Goal: Task Accomplishment & Management: Complete application form

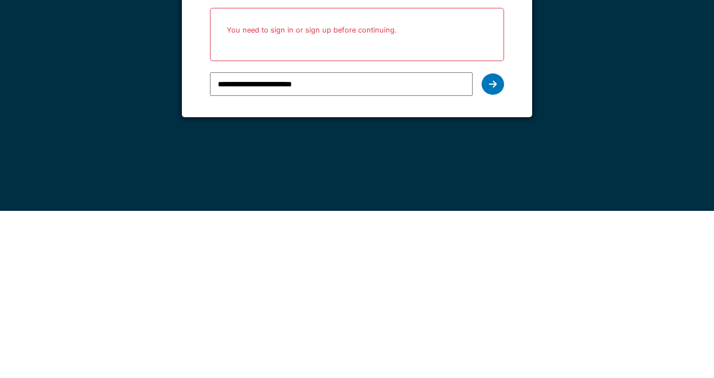
click at [505, 268] on form "**********" at bounding box center [357, 195] width 350 height 180
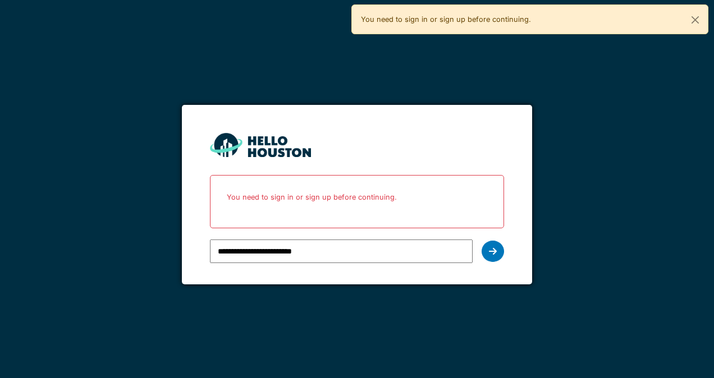
click at [496, 258] on div at bounding box center [493, 251] width 22 height 21
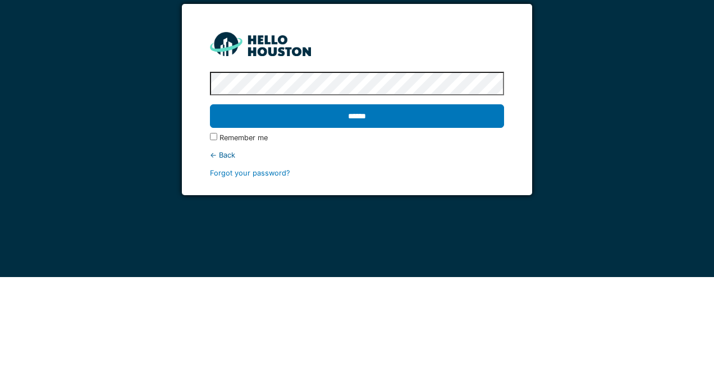
click at [454, 236] on div "Remember me" at bounding box center [357, 239] width 294 height 11
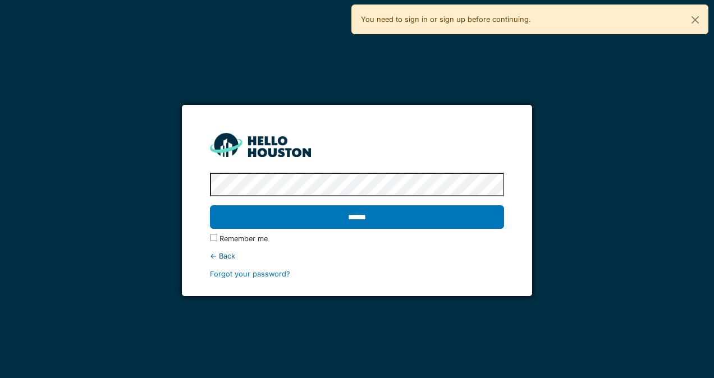
click at [447, 218] on input "******" at bounding box center [357, 217] width 294 height 24
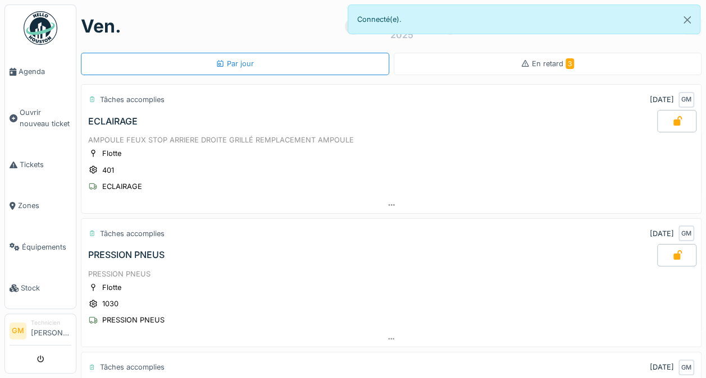
click at [569, 65] on div "En retard 3" at bounding box center [548, 64] width 308 height 22
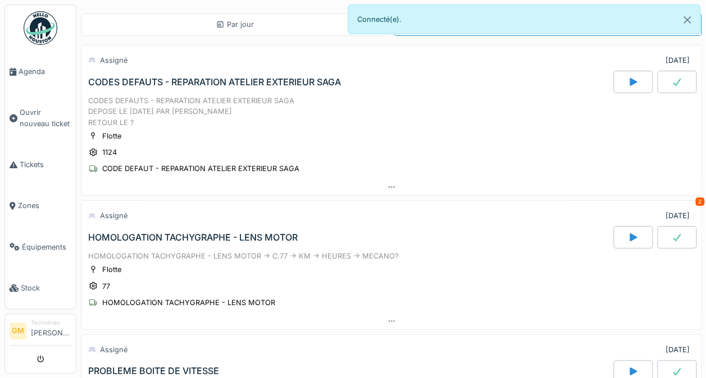
click at [269, 239] on div "HOMOLOGATION TACHYGRAPHE - LENS MOTOR" at bounding box center [192, 237] width 209 height 11
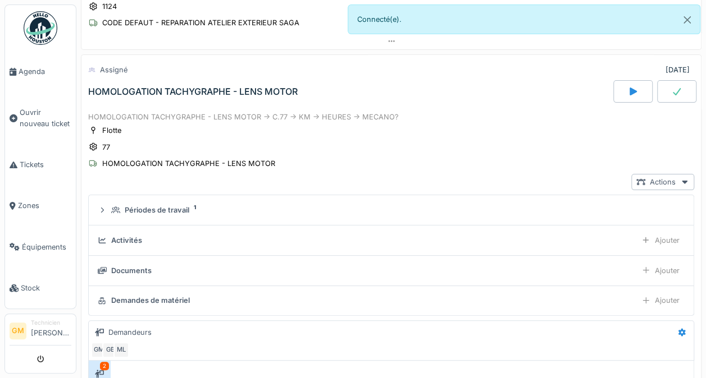
scroll to position [154, 0]
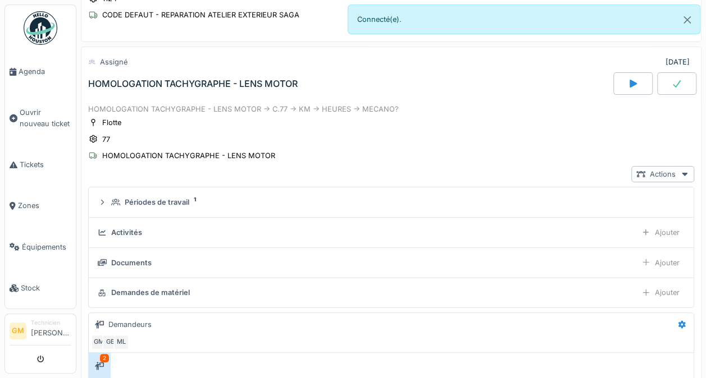
click at [276, 84] on div "HOMOLOGATION TACHYGRAPHE - LENS MOTOR" at bounding box center [192, 84] width 209 height 11
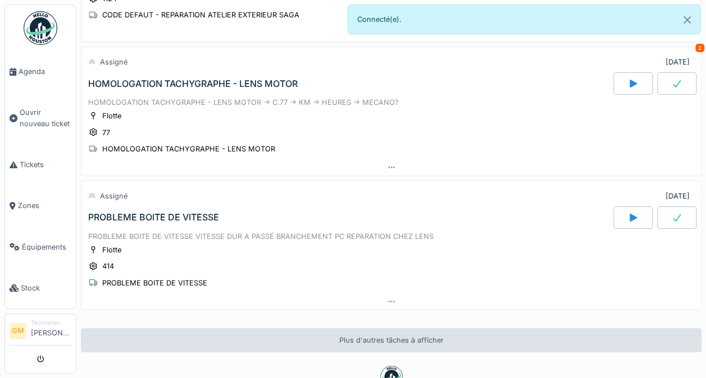
click at [263, 85] on div "HOMOLOGATION TACHYGRAPHE - LENS MOTOR" at bounding box center [192, 84] width 209 height 11
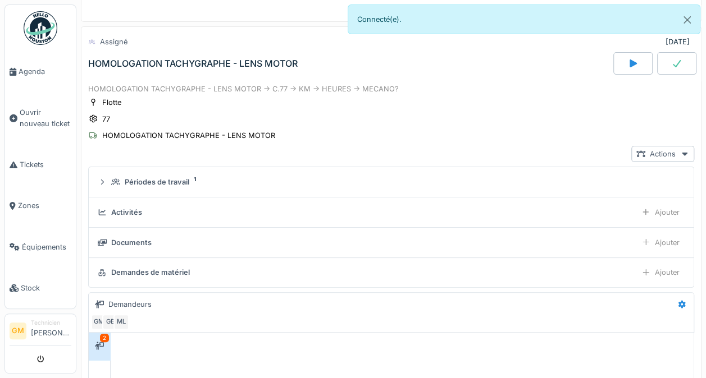
scroll to position [149, 0]
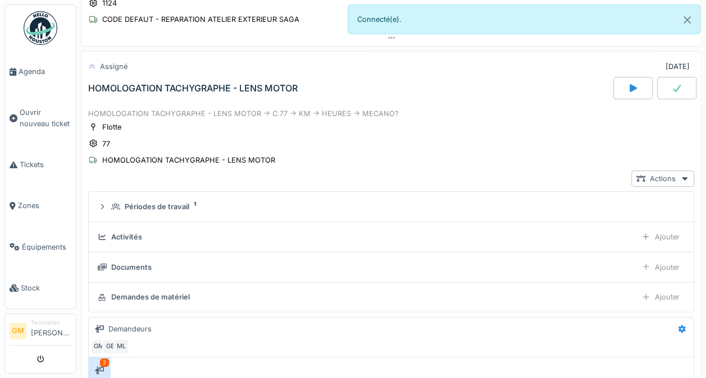
click at [657, 187] on div "Actions" at bounding box center [662, 179] width 63 height 16
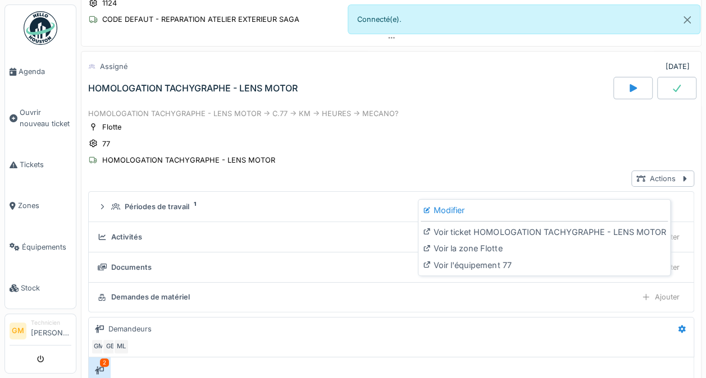
click at [621, 239] on div "Voir ticket HOMOLOGATION TACHYGRAPHE - LENS MOTOR" at bounding box center [543, 232] width 247 height 17
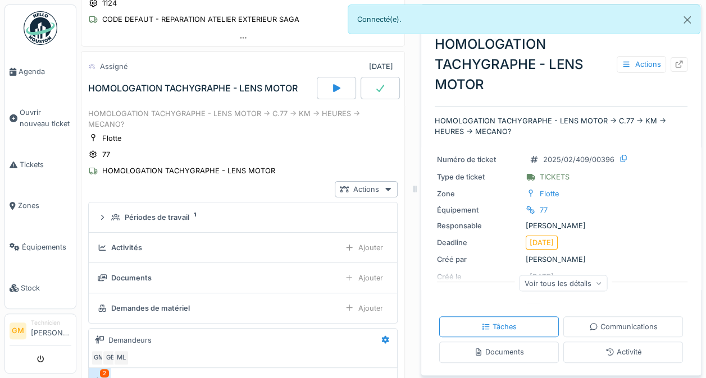
click at [670, 65] on div at bounding box center [678, 64] width 17 height 14
click at [38, 21] on img at bounding box center [41, 28] width 34 height 34
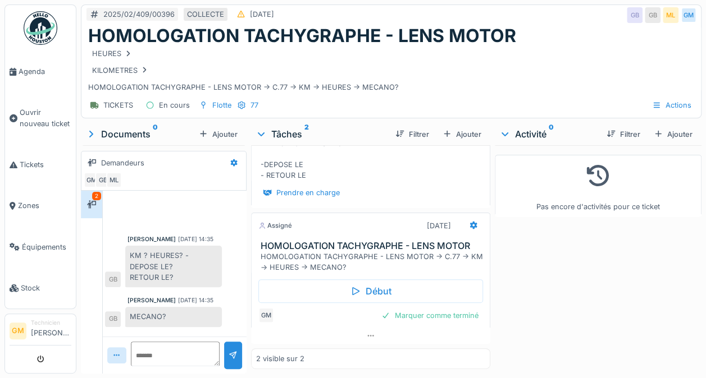
scroll to position [8, 0]
click at [469, 222] on icon at bounding box center [472, 226] width 7 height 8
click at [448, 160] on div "HOMOLOGATION TACHYGRAPHE - LENS MOTOR -> C.77 -> KM -> HEURES -> MECANO? -DEPOS…" at bounding box center [372, 154] width 225 height 54
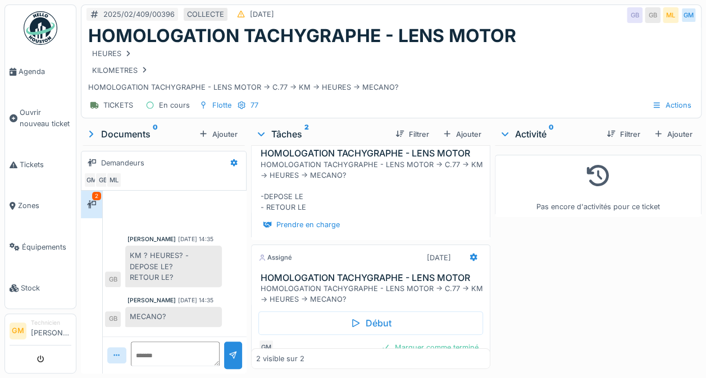
scroll to position [0, 0]
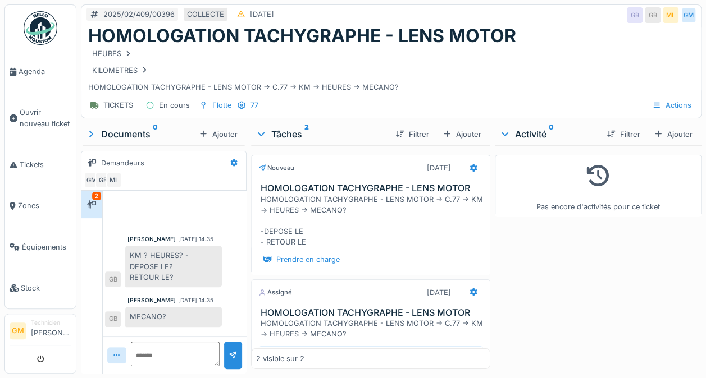
click at [469, 163] on div at bounding box center [473, 168] width 9 height 11
click at [469, 289] on icon at bounding box center [472, 293] width 7 height 8
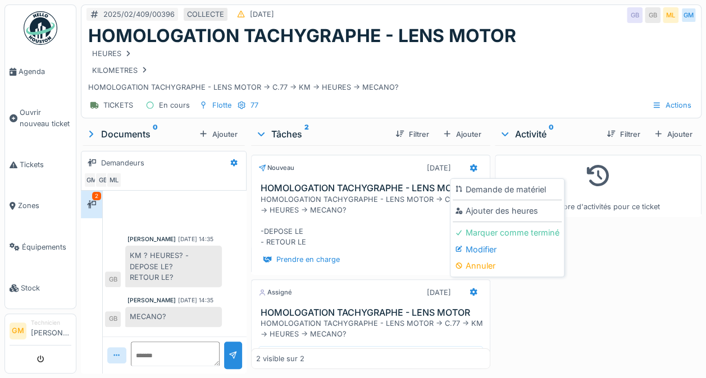
click at [469, 289] on icon at bounding box center [472, 293] width 7 height 8
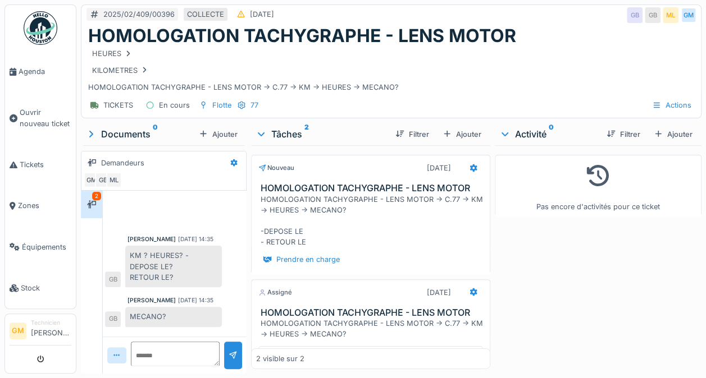
click at [658, 102] on div "Actions" at bounding box center [671, 105] width 49 height 16
click at [642, 309] on div "Pas encore d'activités pour ce ticket" at bounding box center [598, 257] width 207 height 224
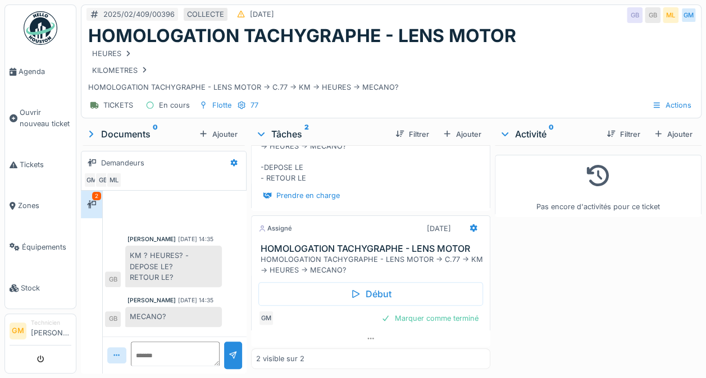
scroll to position [75, 0]
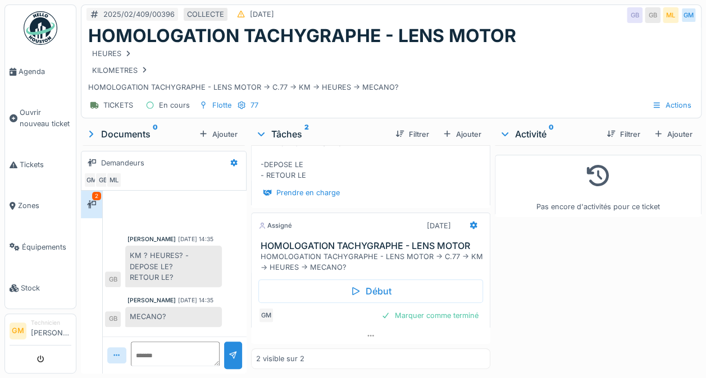
click at [454, 312] on div "Marquer comme terminé" at bounding box center [430, 315] width 106 height 15
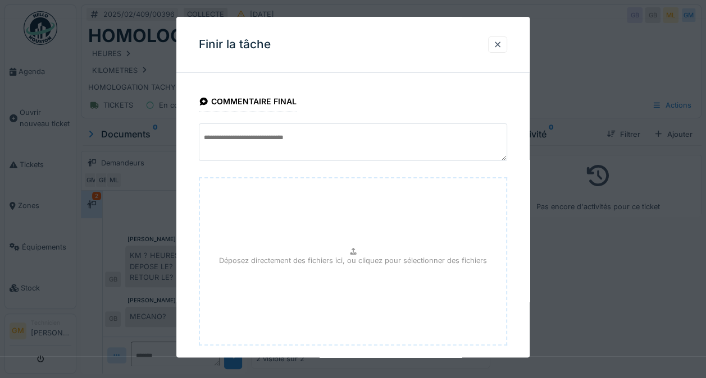
click at [497, 30] on div "Finir la tâche" at bounding box center [352, 45] width 353 height 56
click at [502, 41] on div at bounding box center [497, 44] width 9 height 11
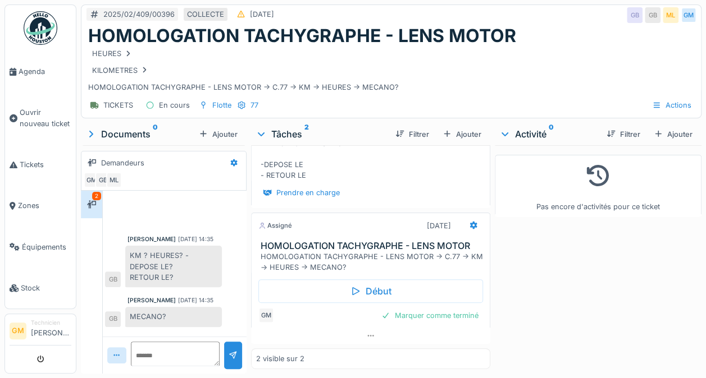
click at [681, 97] on div "Actions" at bounding box center [671, 105] width 49 height 16
click at [661, 97] on div "Actions" at bounding box center [671, 105] width 49 height 16
click at [469, 222] on icon at bounding box center [473, 225] width 9 height 7
click at [420, 308] on div "Marquer comme terminé" at bounding box center [430, 315] width 106 height 15
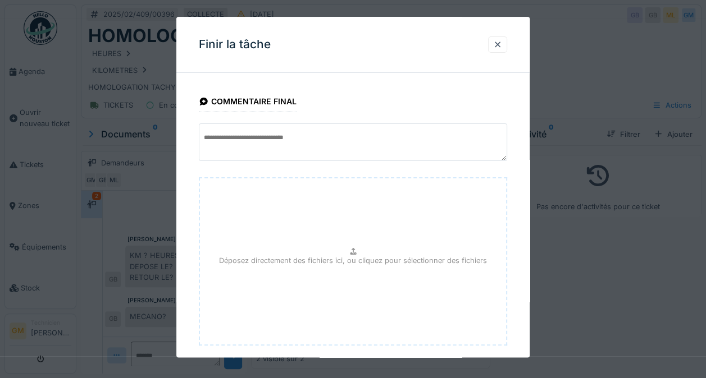
scroll to position [61, 0]
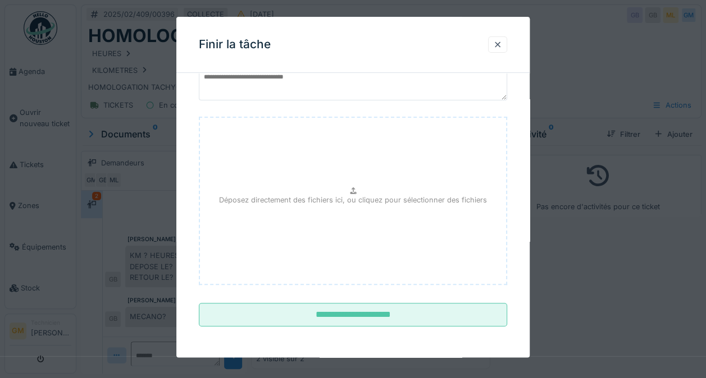
click at [380, 310] on input "**********" at bounding box center [353, 316] width 308 height 24
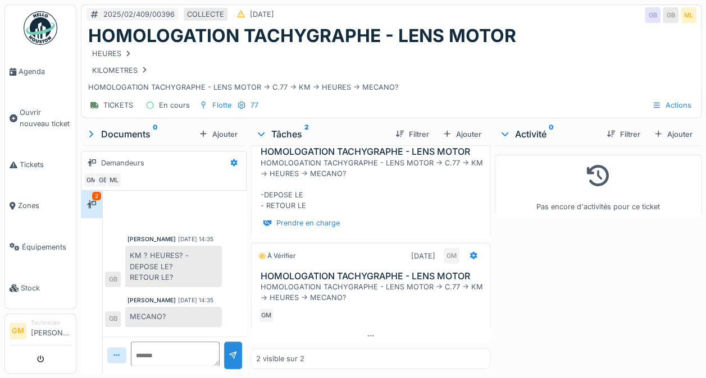
scroll to position [20, 0]
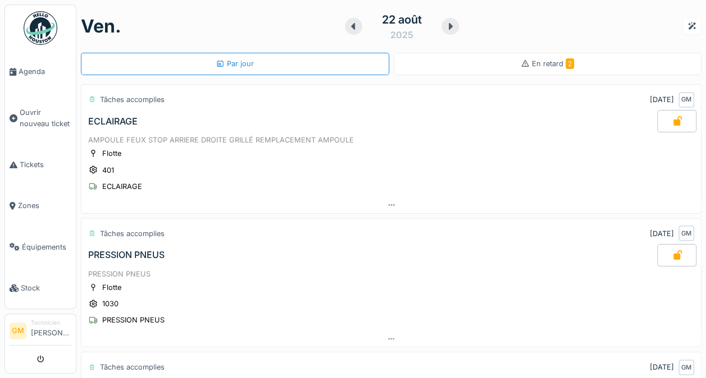
click at [33, 112] on span "Ouvrir nouveau ticket" at bounding box center [46, 117] width 52 height 21
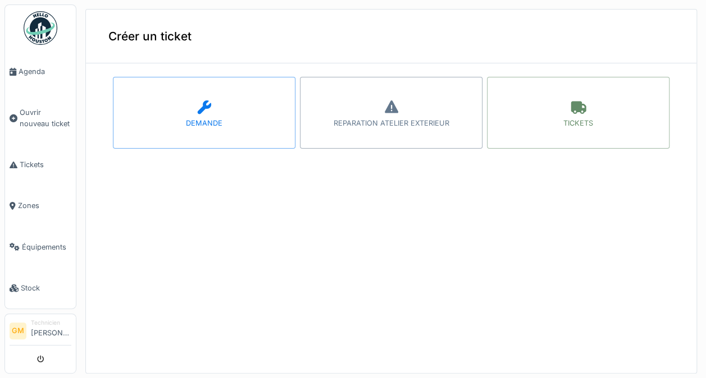
click at [573, 116] on div "TICKETS" at bounding box center [578, 113] width 182 height 72
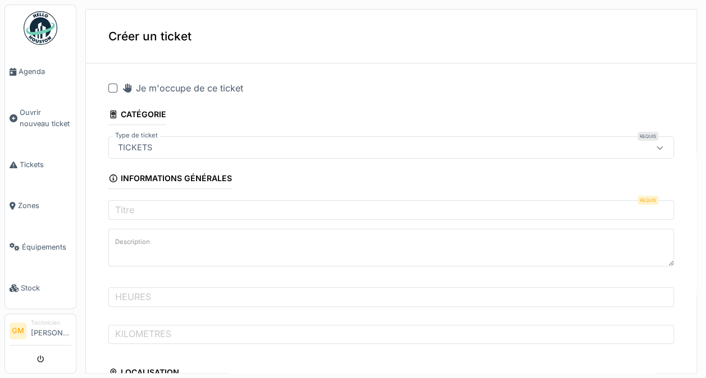
click at [126, 89] on icon at bounding box center [127, 88] width 8 height 9
click at [136, 213] on label "Titre" at bounding box center [125, 209] width 24 height 13
click at [136, 213] on input "Titre" at bounding box center [390, 212] width 565 height 24
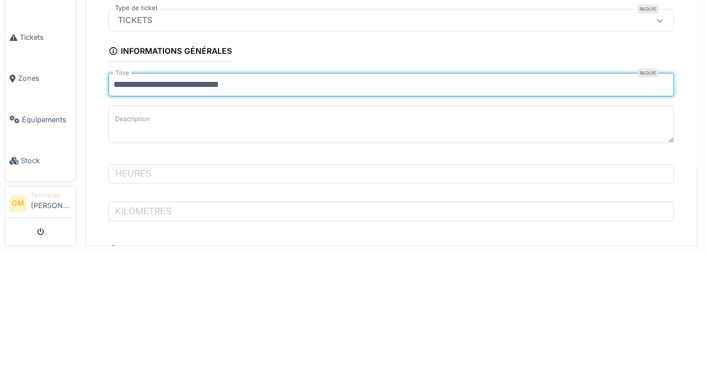
type input "**********"
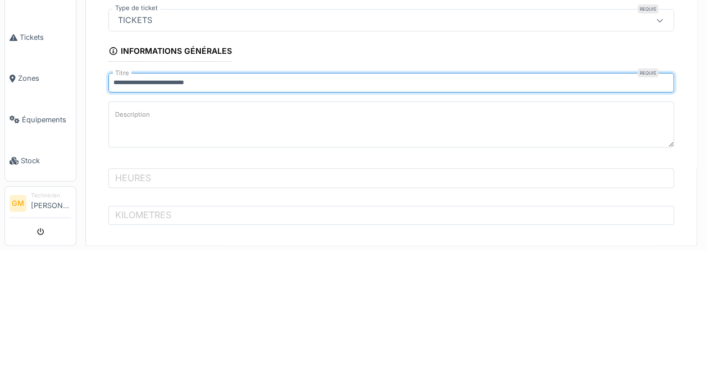
click at [526, 249] on textarea "Description" at bounding box center [390, 252] width 565 height 46
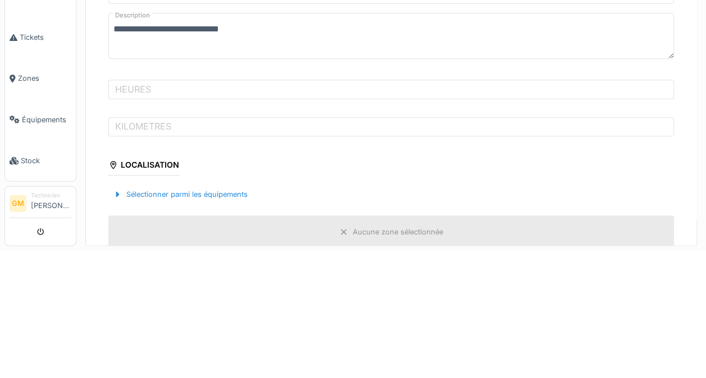
scroll to position [94, 0]
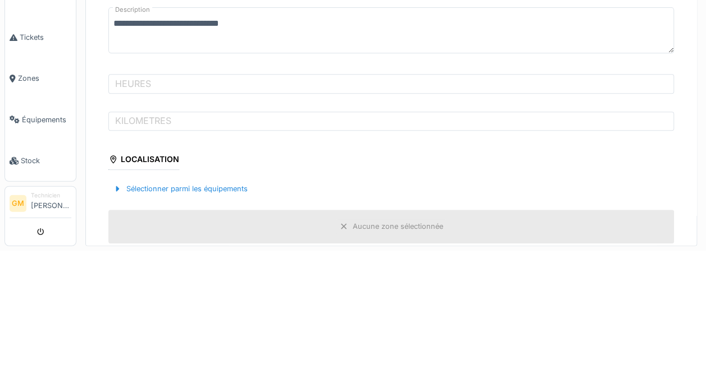
type textarea "**********"
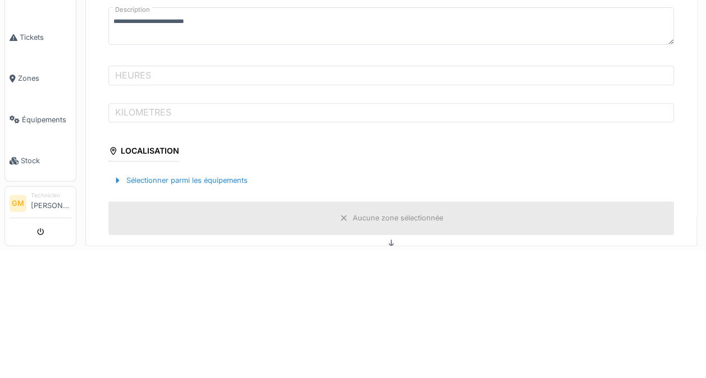
click at [126, 203] on label "HEURES" at bounding box center [133, 202] width 40 height 13
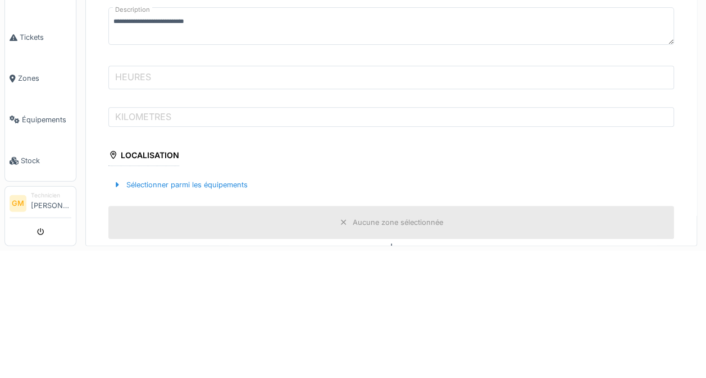
click at [126, 203] on input "HEURES" at bounding box center [390, 205] width 565 height 24
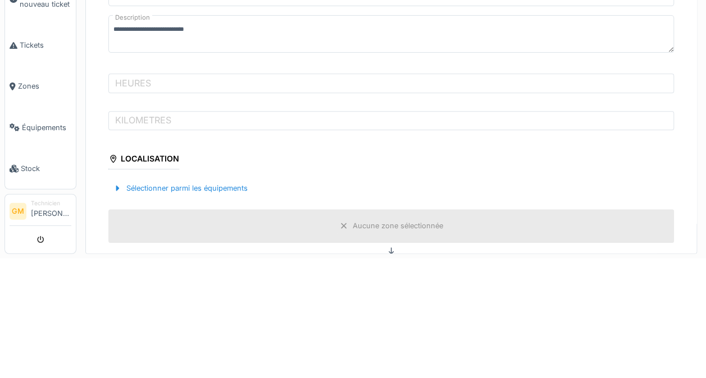
click at [152, 244] on label "KILOMETRES" at bounding box center [143, 239] width 61 height 13
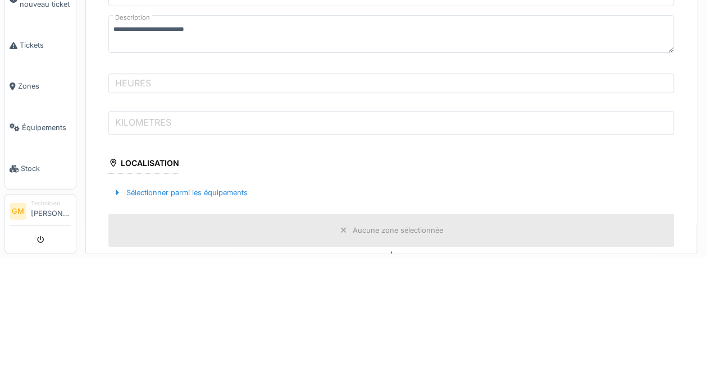
click at [152, 244] on input "KILOMETRES" at bounding box center [390, 243] width 565 height 24
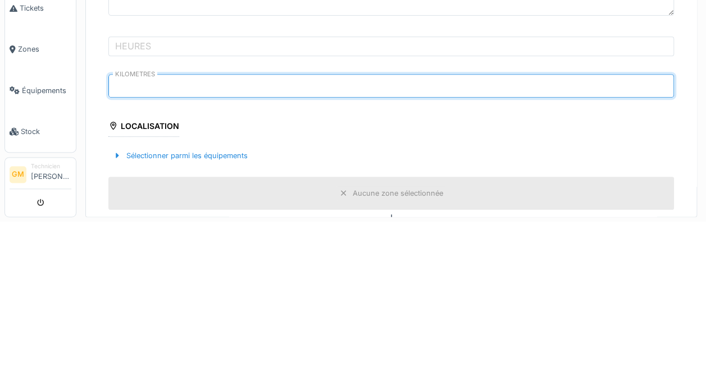
type input "******"
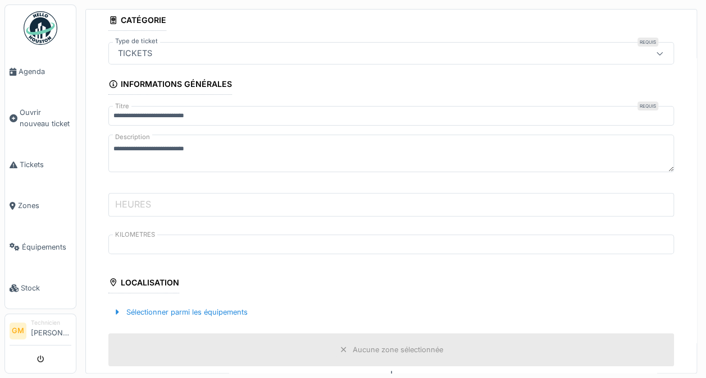
click at [313, 204] on input "HEURES" at bounding box center [390, 205] width 565 height 24
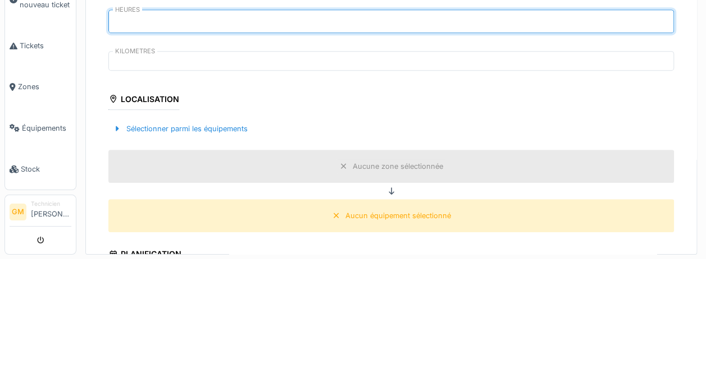
scroll to position [162, 0]
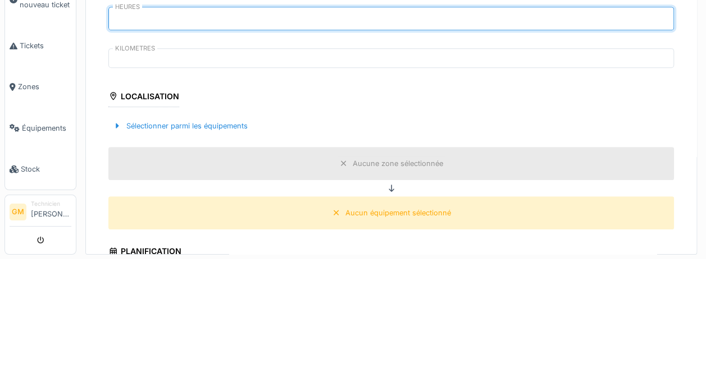
type input "*****"
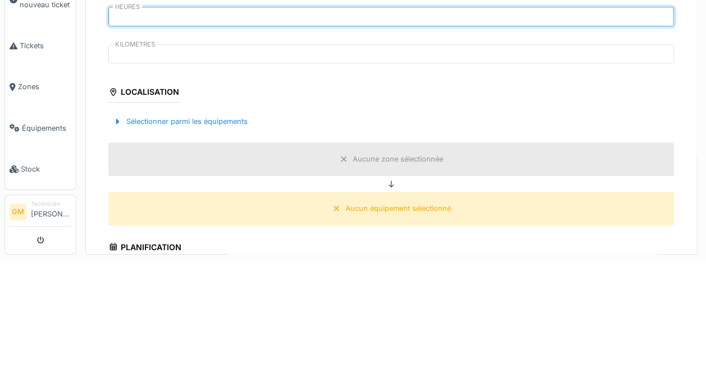
click at [147, 227] on div "Sélectionner parmi les équipements" at bounding box center [390, 240] width 565 height 33
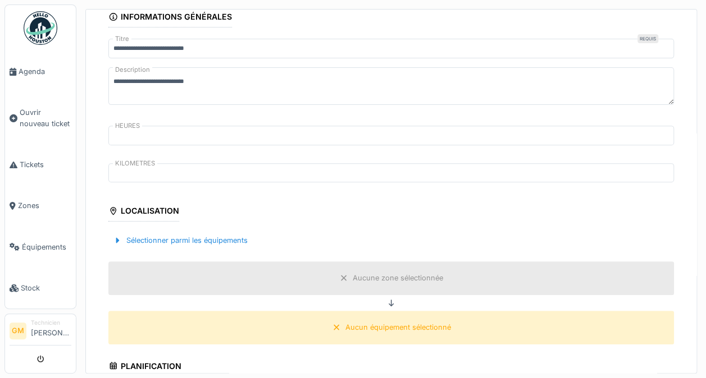
click at [144, 245] on div "Sélectionner parmi les équipements" at bounding box center [180, 240] width 144 height 15
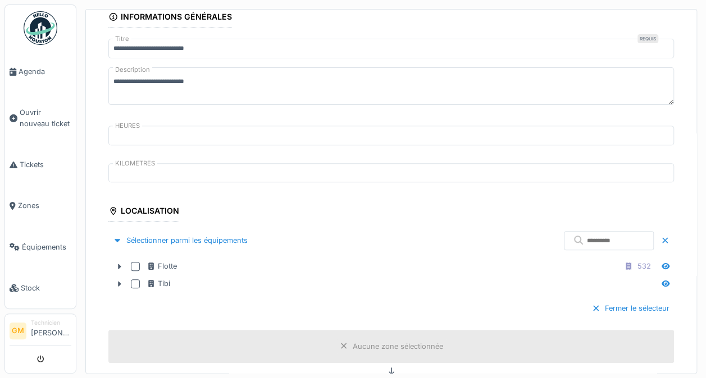
click at [139, 262] on div at bounding box center [135, 266] width 9 height 9
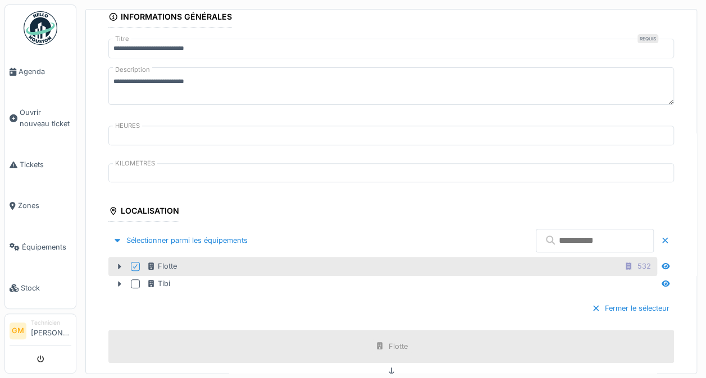
click at [579, 241] on input "text" at bounding box center [595, 241] width 118 height 24
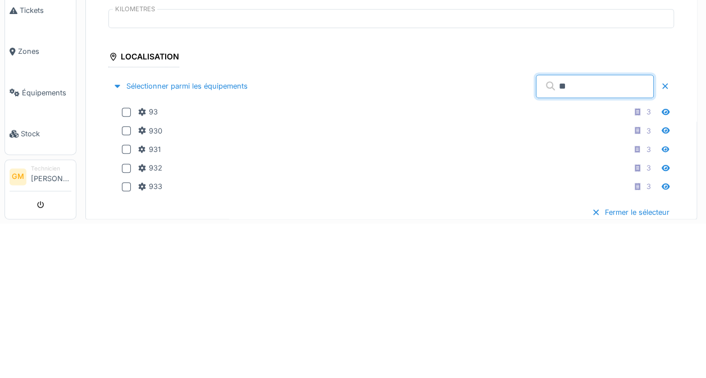
type input "**"
click at [127, 262] on div at bounding box center [126, 266] width 9 height 9
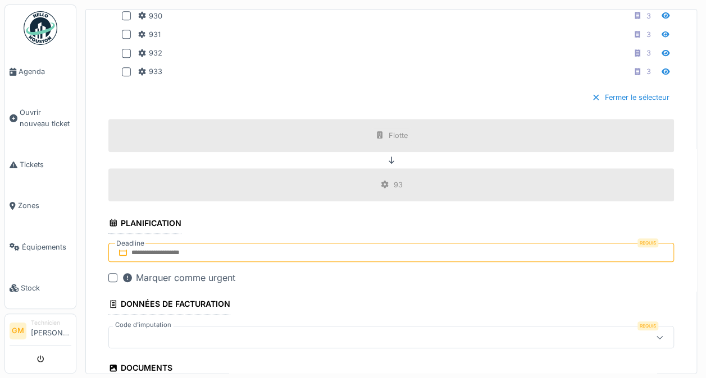
scroll to position [437, 0]
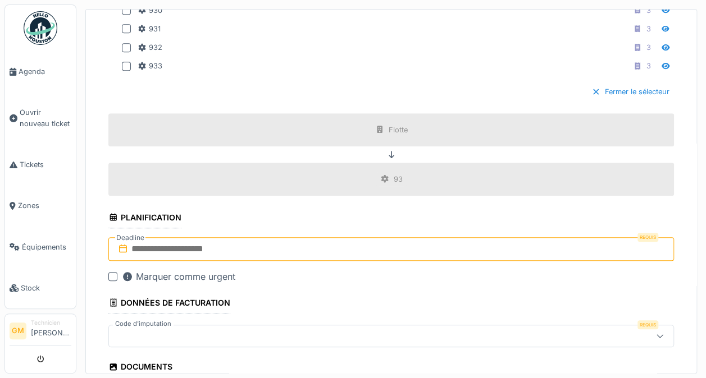
click at [137, 246] on input "text" at bounding box center [390, 249] width 565 height 24
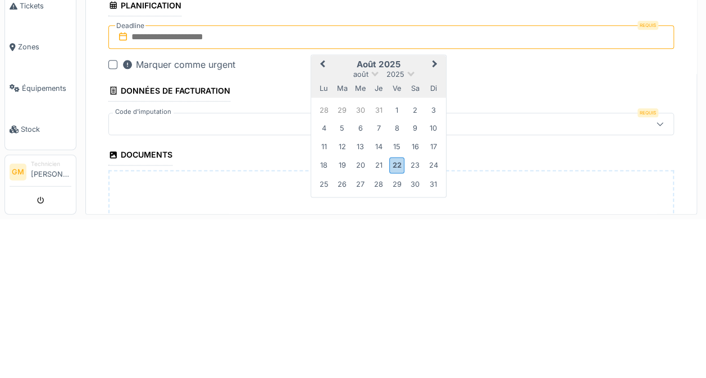
scroll to position [501, 0]
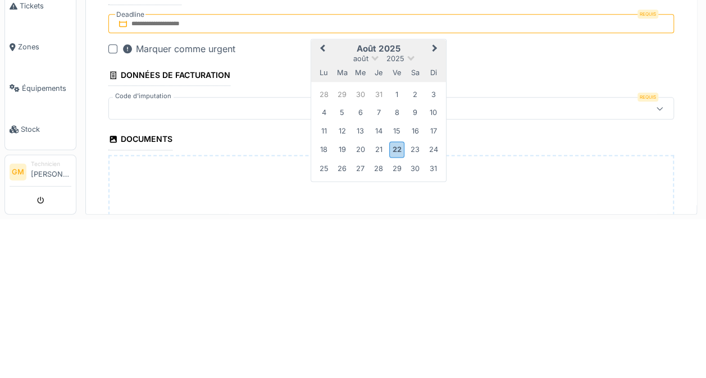
click at [394, 301] on div "22" at bounding box center [396, 309] width 15 height 16
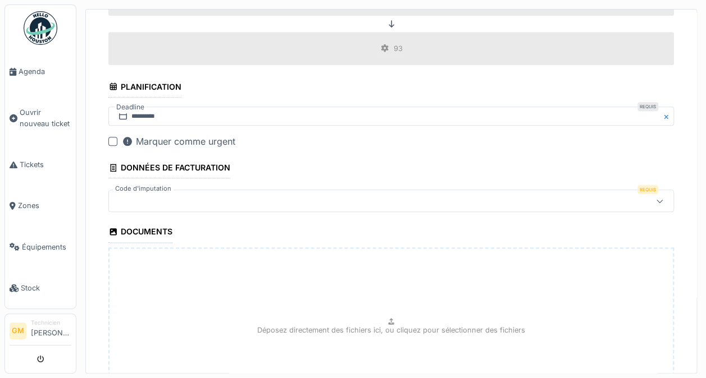
scroll to position [569, 0]
click at [618, 202] on div at bounding box center [390, 200] width 565 height 22
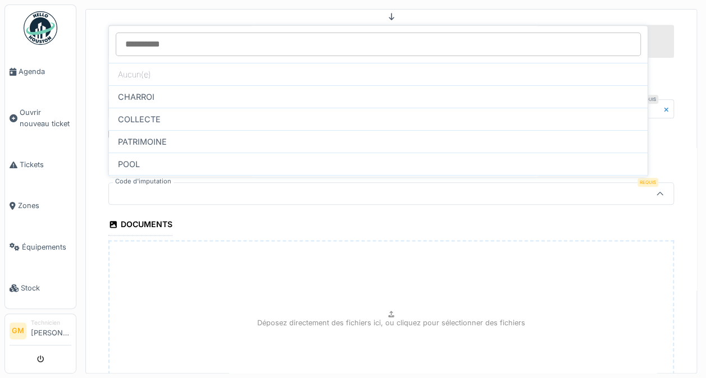
click at [139, 113] on div "COLLECTE" at bounding box center [378, 119] width 538 height 22
type input "****"
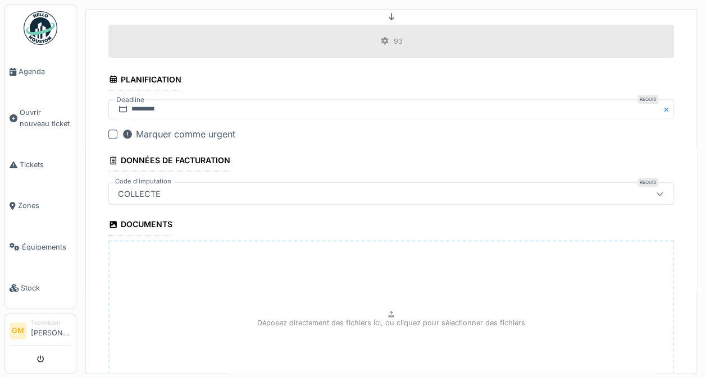
scroll to position [680, 0]
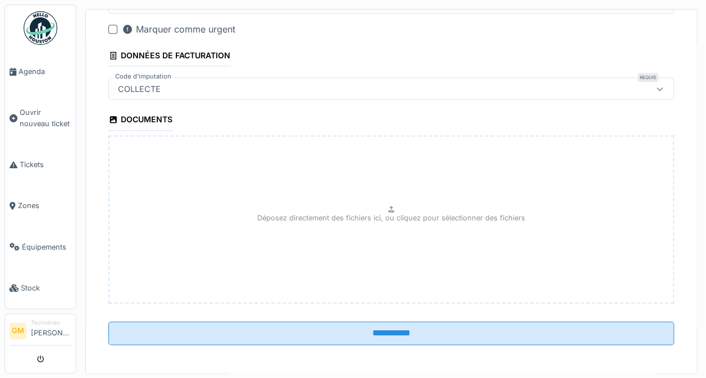
click at [563, 333] on input "**********" at bounding box center [390, 334] width 565 height 24
